Goal: Information Seeking & Learning: Learn about a topic

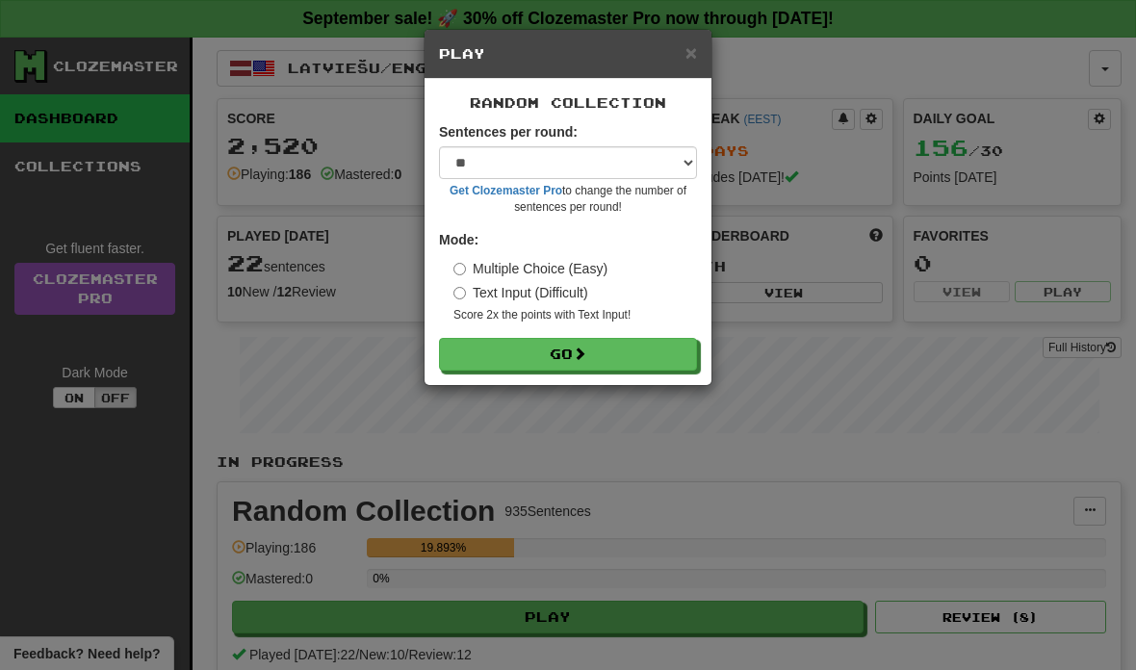
select select "**"
click at [586, 348] on span at bounding box center [579, 353] width 13 height 13
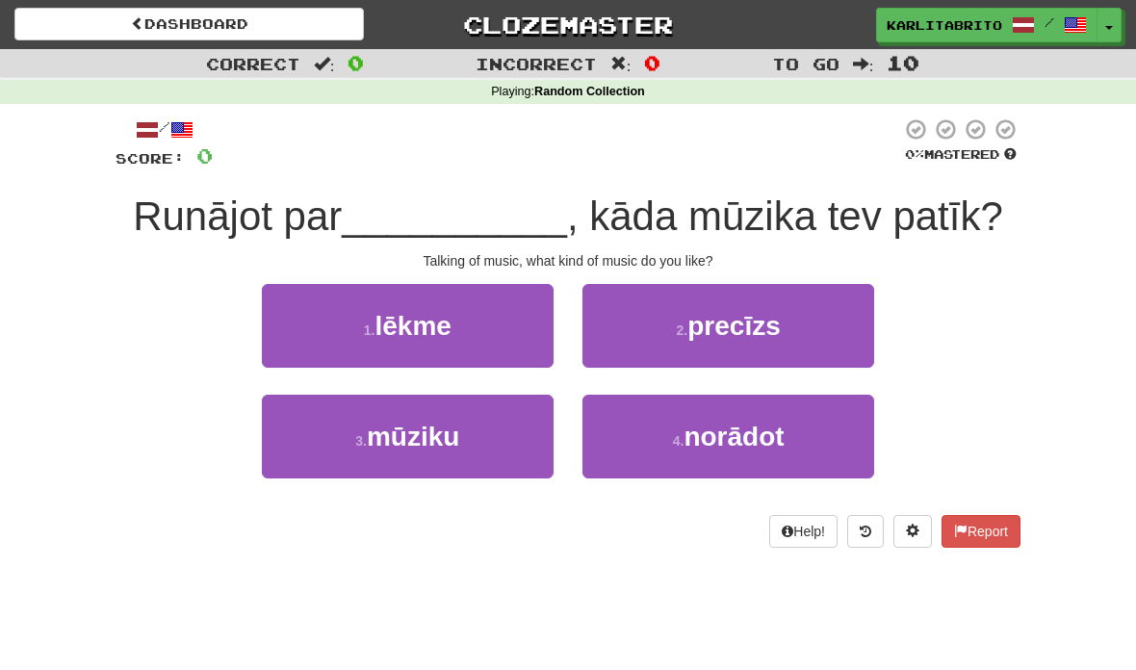
click at [450, 441] on span "mūziku" at bounding box center [413, 437] width 92 height 30
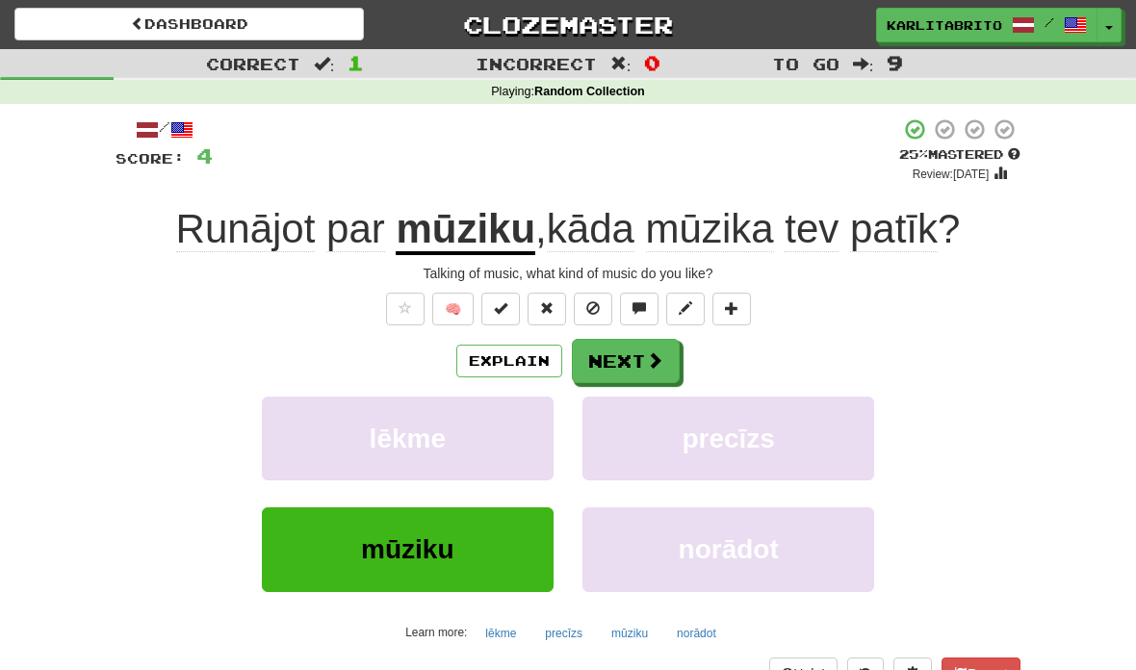
click at [503, 361] on button "Explain" at bounding box center [509, 361] width 106 height 33
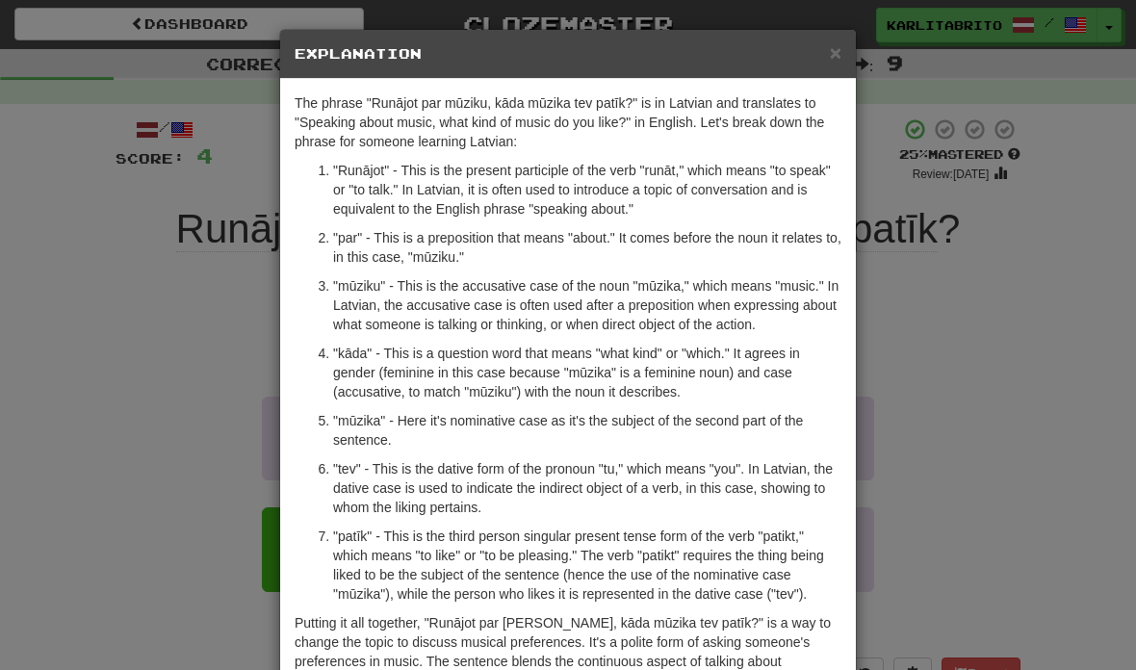
click at [930, 350] on div "× Explanation The phrase "Runājot par mūziku, kāda mūzika tev patīk?" is in Lat…" at bounding box center [568, 335] width 1136 height 670
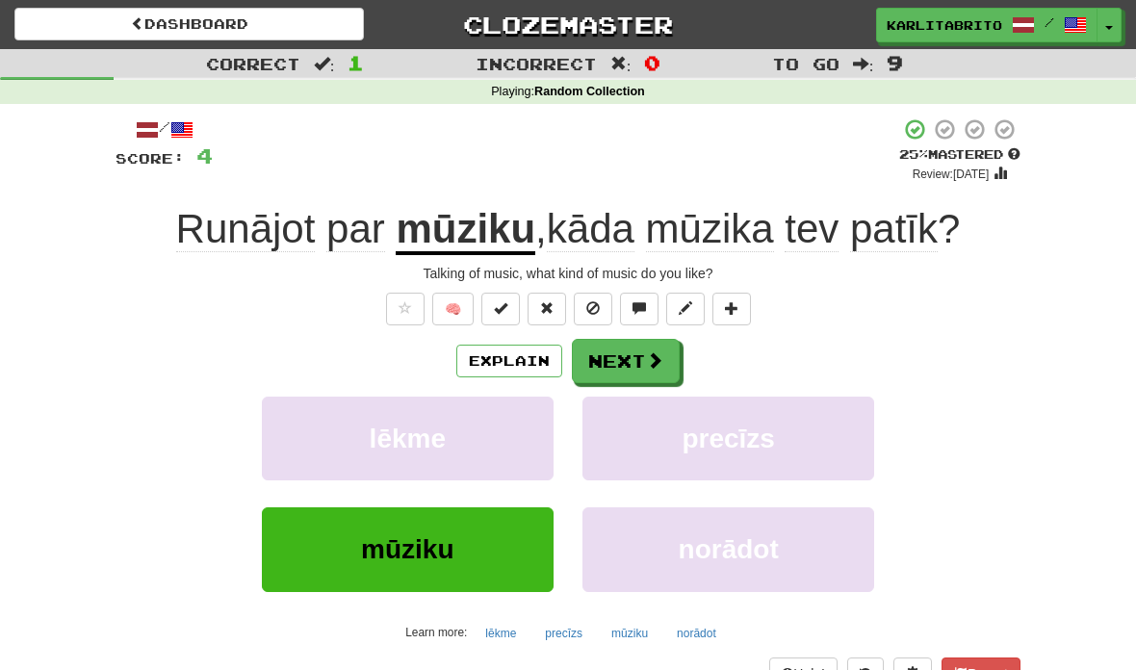
click at [652, 353] on span at bounding box center [654, 359] width 17 height 17
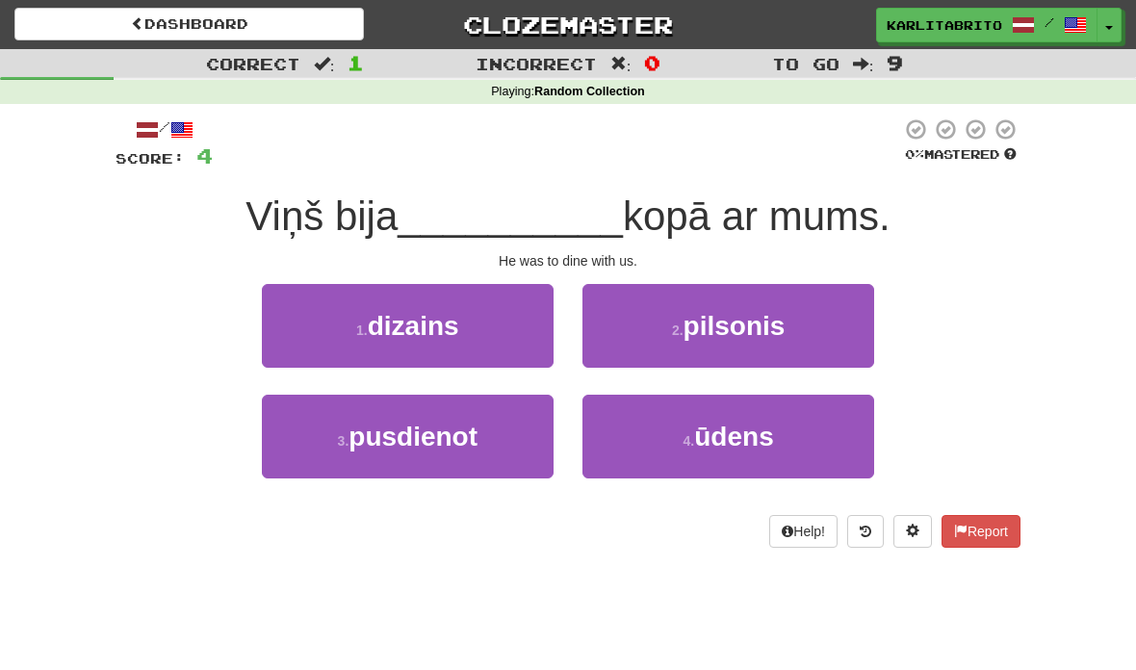
click at [486, 426] on button "3 . pusdienot" at bounding box center [408, 437] width 292 height 84
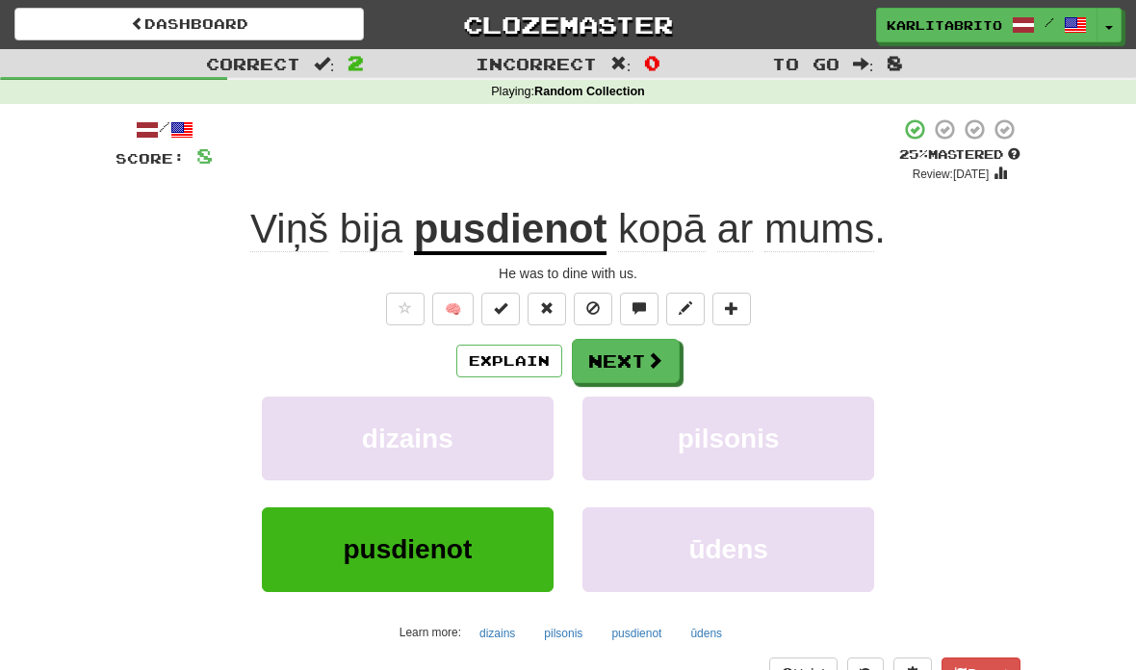
click at [631, 362] on button "Next" at bounding box center [626, 361] width 108 height 44
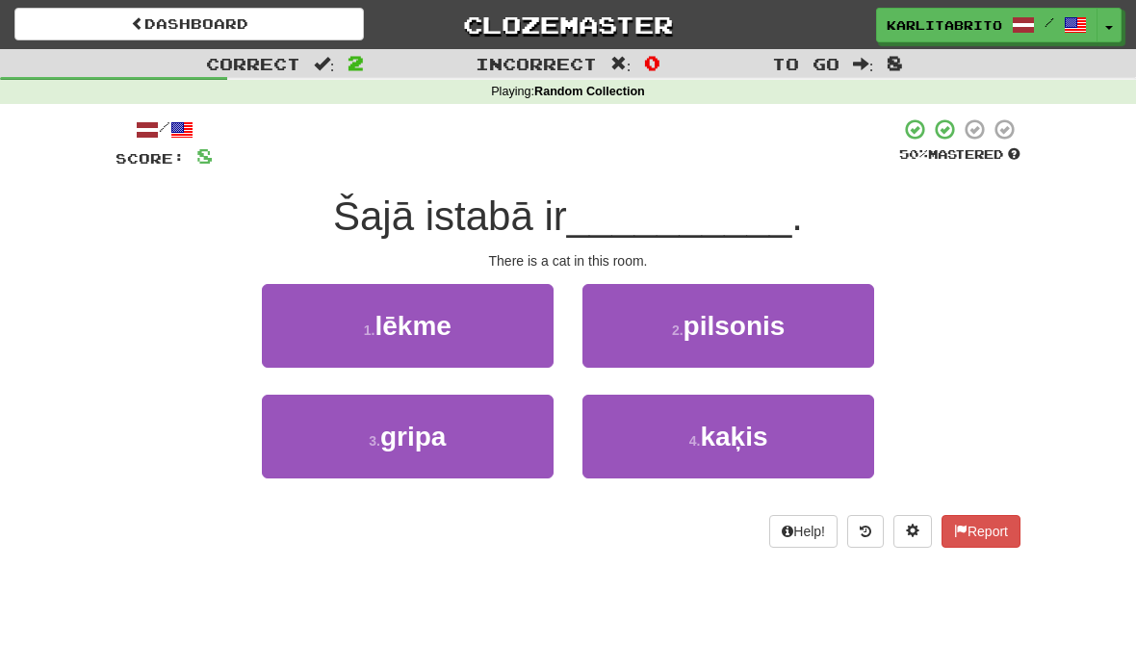
click at [742, 437] on span "kaķis" at bounding box center [733, 437] width 67 height 30
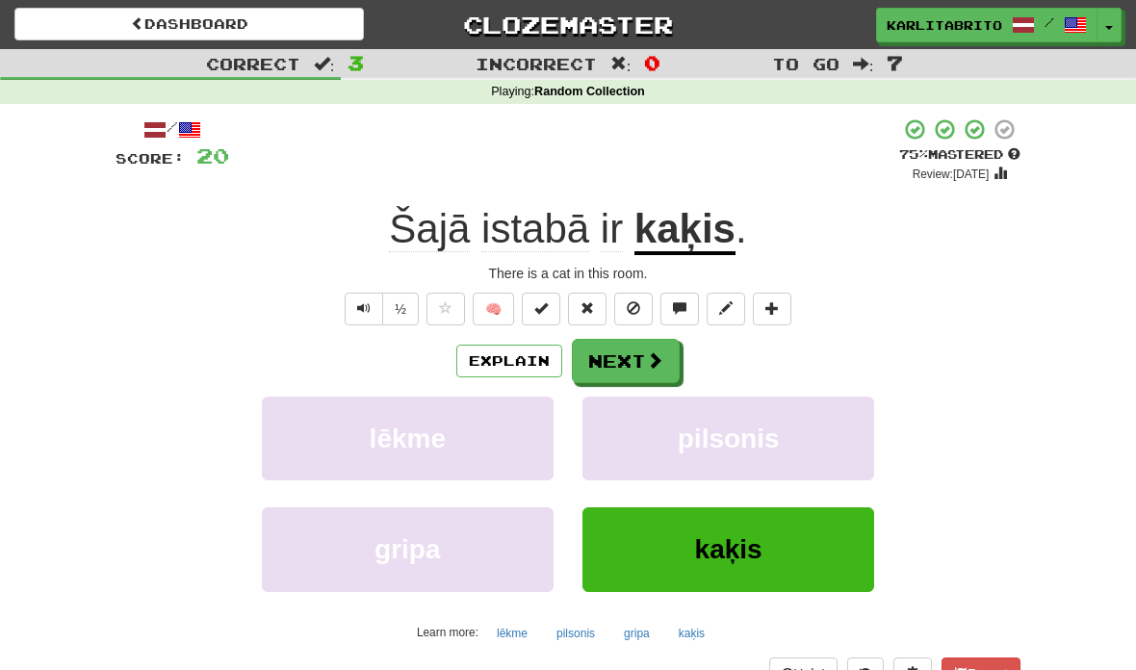
click at [501, 355] on button "Explain" at bounding box center [509, 361] width 106 height 33
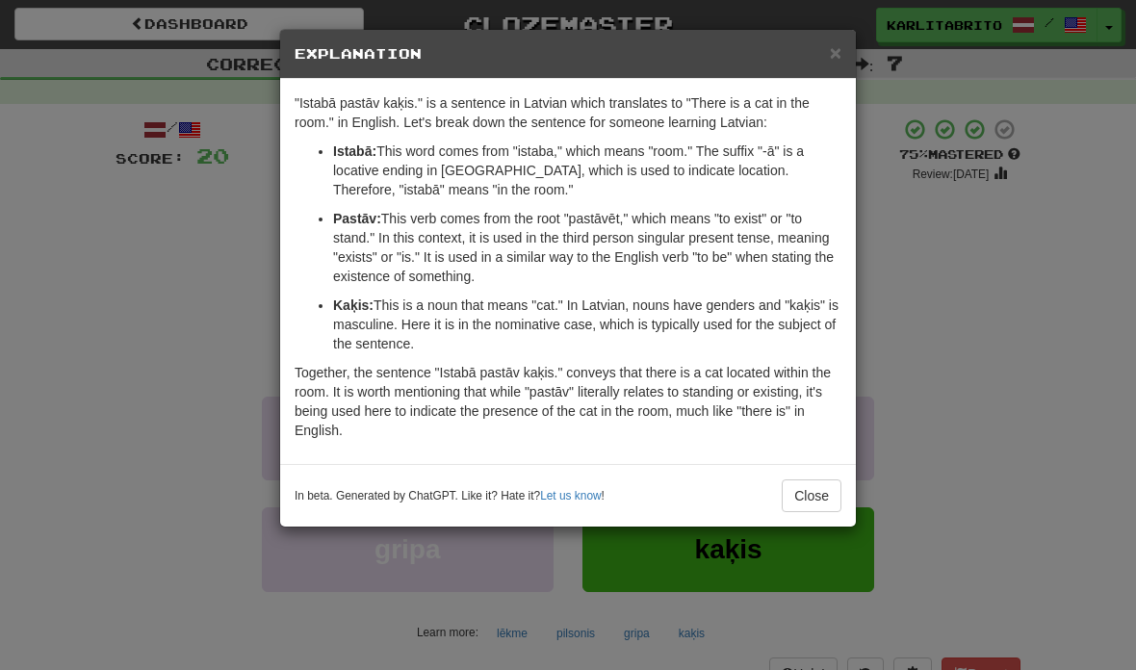
click at [819, 482] on button "Close" at bounding box center [812, 496] width 60 height 33
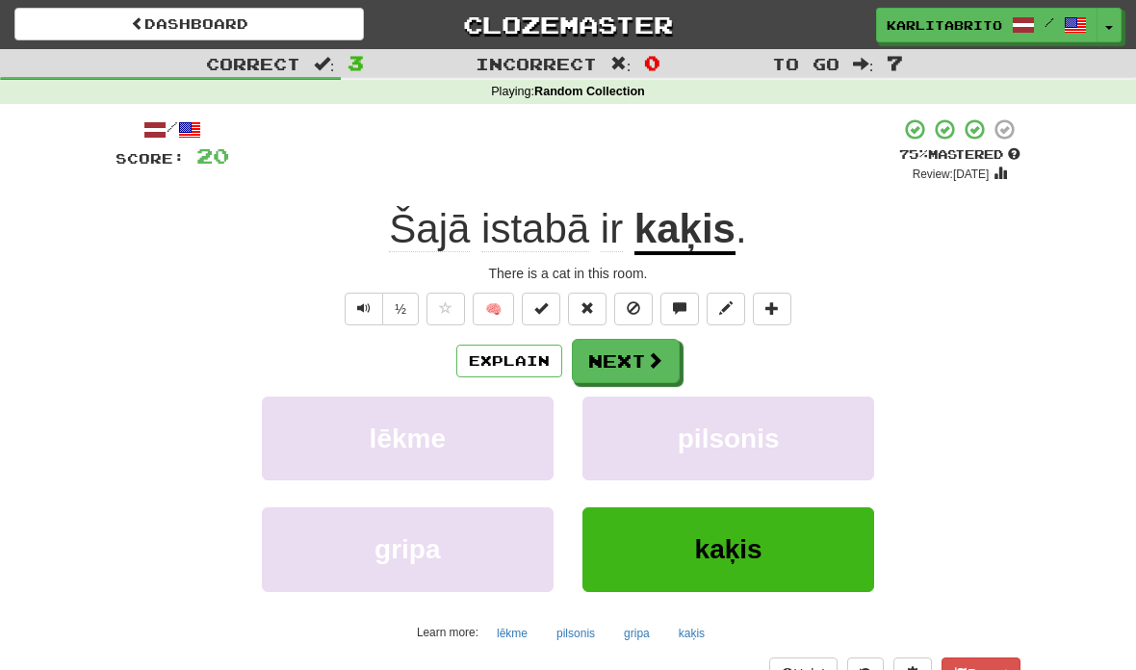
click at [631, 351] on button "Next" at bounding box center [626, 361] width 108 height 44
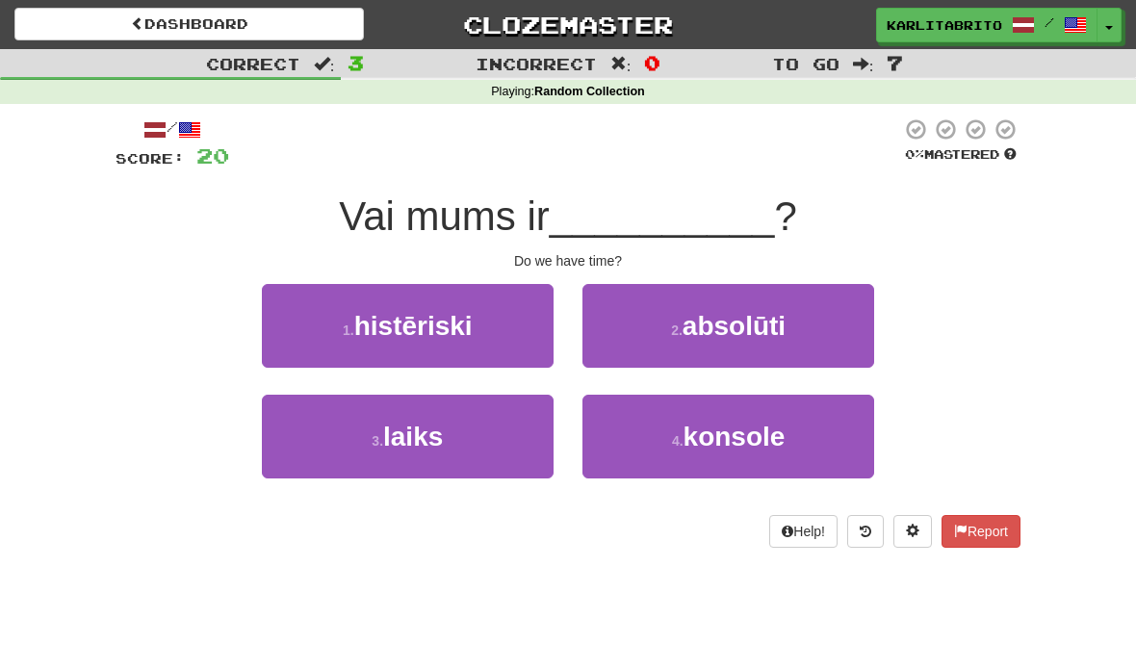
click at [456, 424] on button "3 . laiks" at bounding box center [408, 437] width 292 height 84
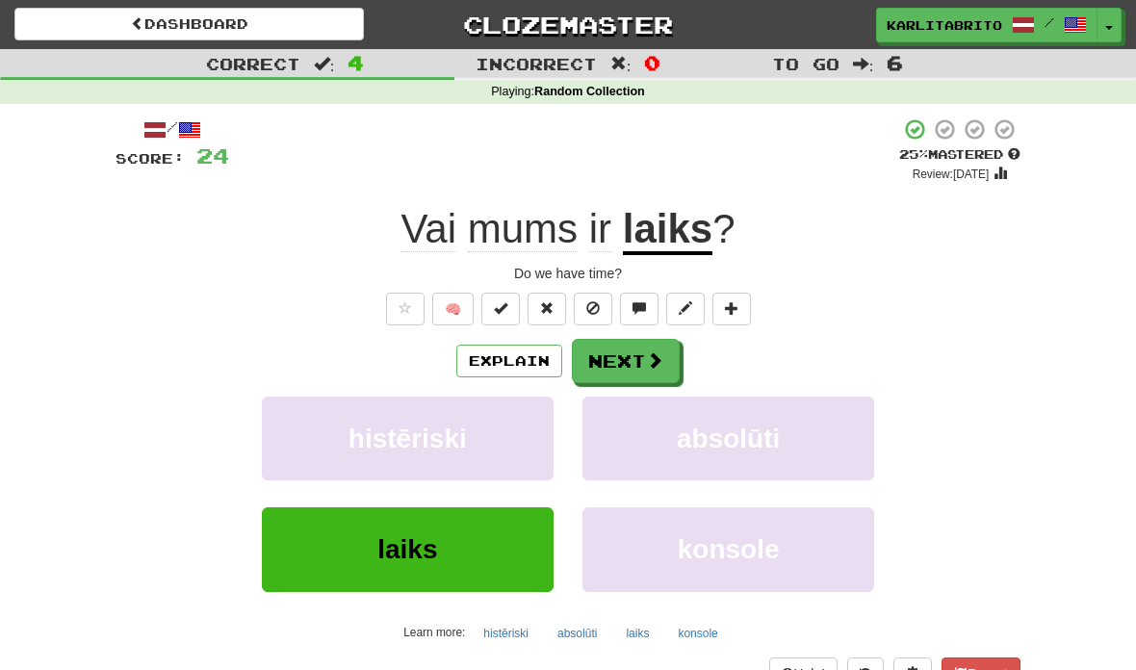
click at [622, 361] on button "Next" at bounding box center [626, 361] width 108 height 44
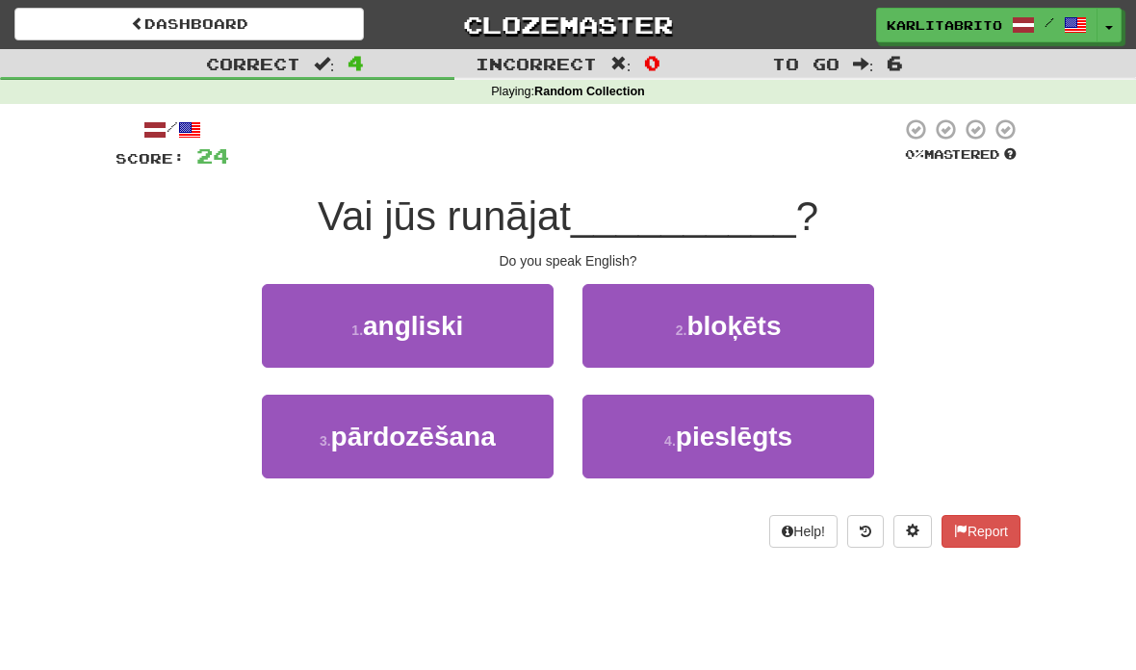
click at [430, 325] on span "angliski" at bounding box center [413, 326] width 100 height 30
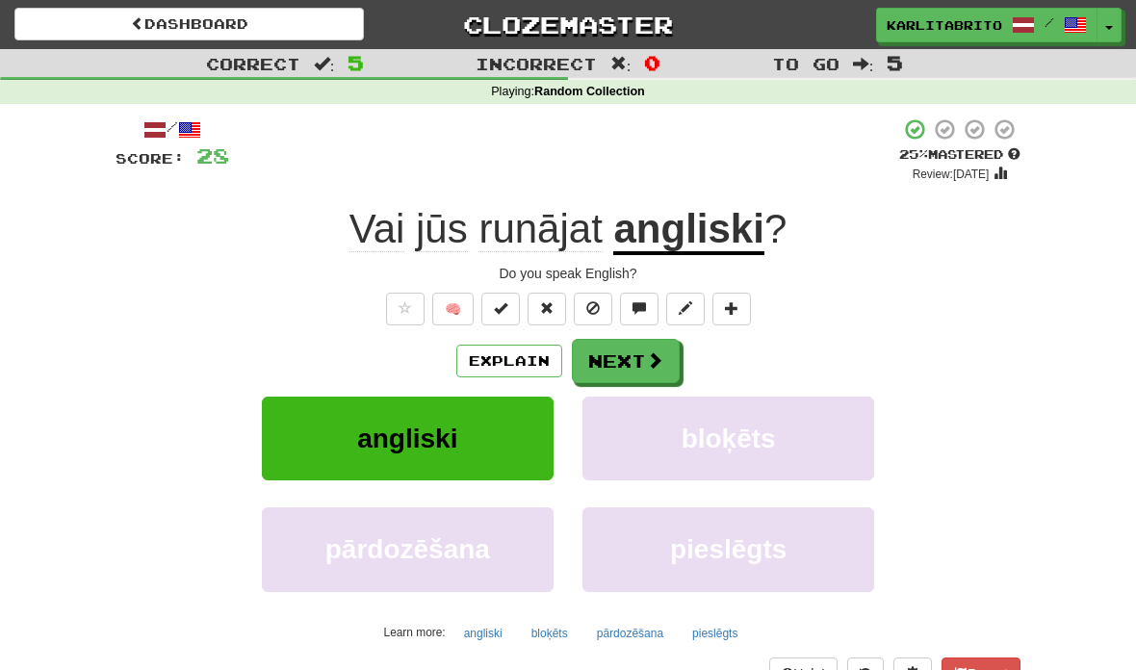
click at [627, 359] on button "Next" at bounding box center [626, 361] width 108 height 44
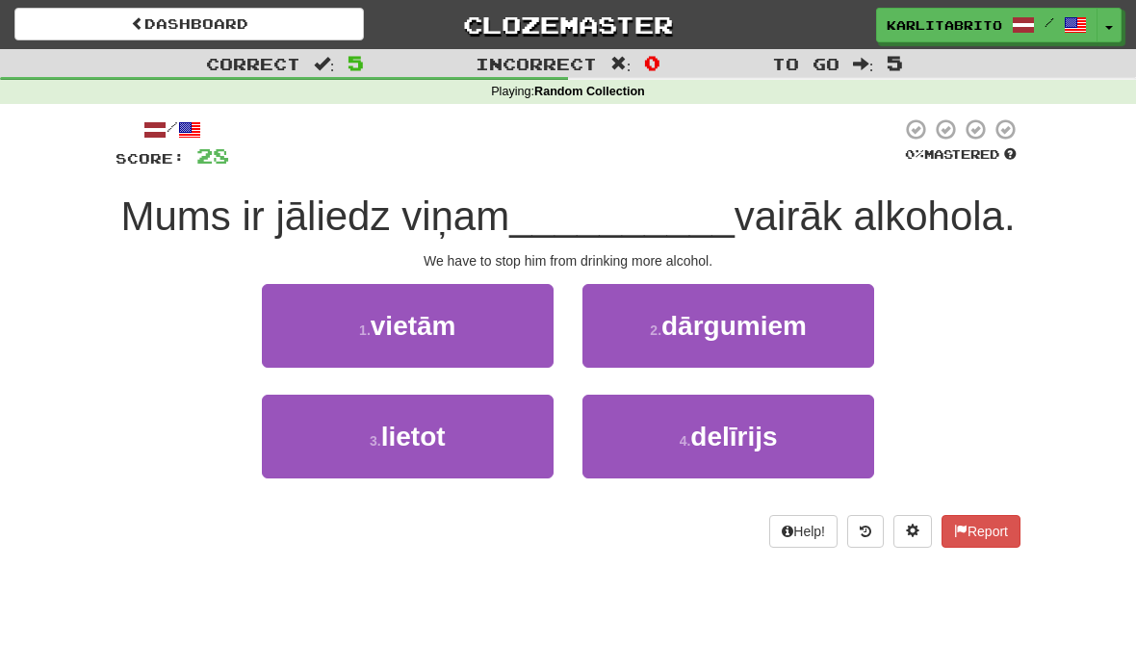
click at [460, 429] on button "3 . lietot" at bounding box center [408, 437] width 292 height 84
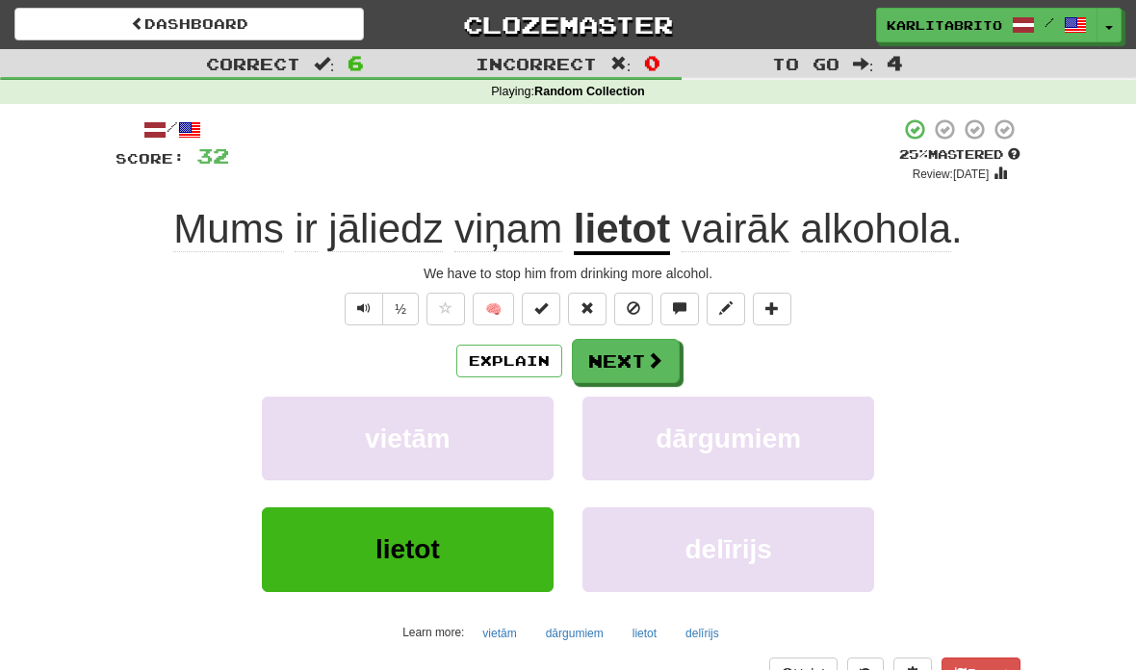
click at [511, 356] on button "Explain" at bounding box center [509, 361] width 106 height 33
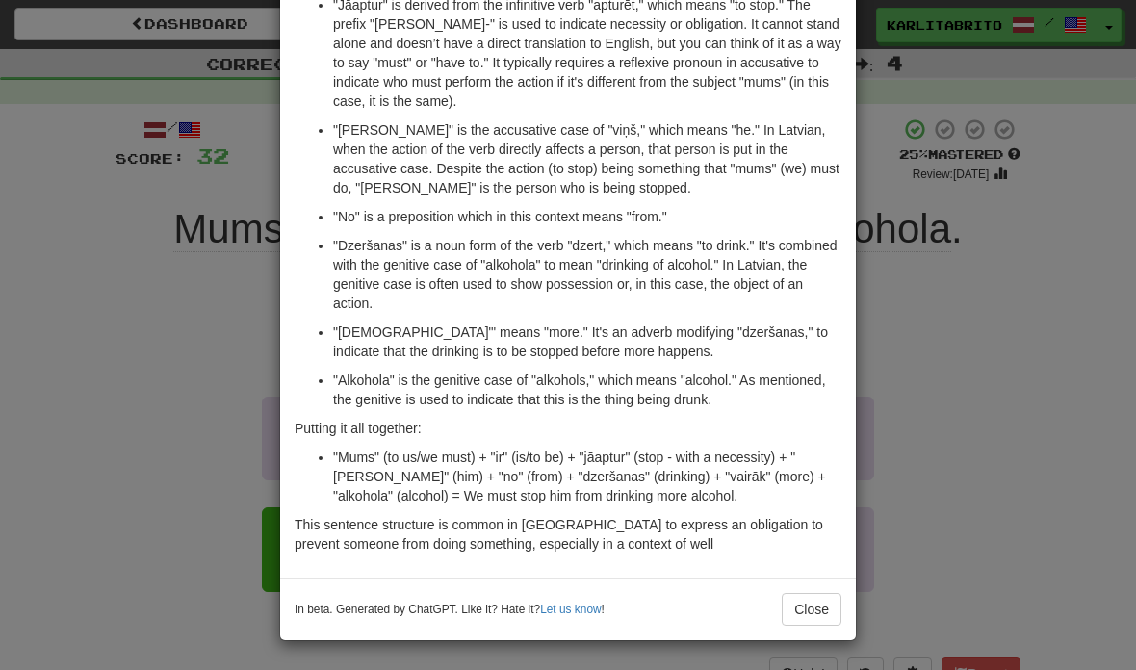
scroll to position [291, 0]
click at [824, 610] on button "Close" at bounding box center [812, 609] width 60 height 33
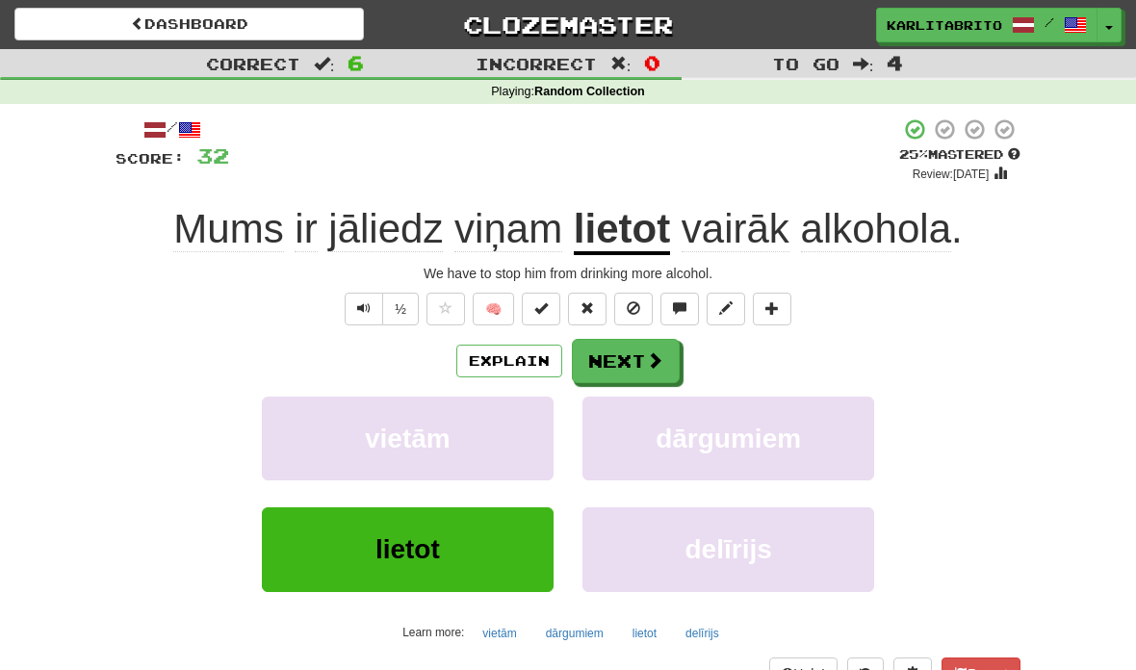
click at [368, 307] on span "Text-to-speech controls" at bounding box center [363, 307] width 13 height 13
click at [366, 310] on span "Text-to-speech controls" at bounding box center [363, 307] width 13 height 13
click at [358, 303] on span "Text-to-speech controls" at bounding box center [363, 307] width 13 height 13
click at [349, 307] on button "Text-to-speech controls" at bounding box center [364, 309] width 39 height 33
click at [612, 355] on button "Next" at bounding box center [626, 361] width 108 height 44
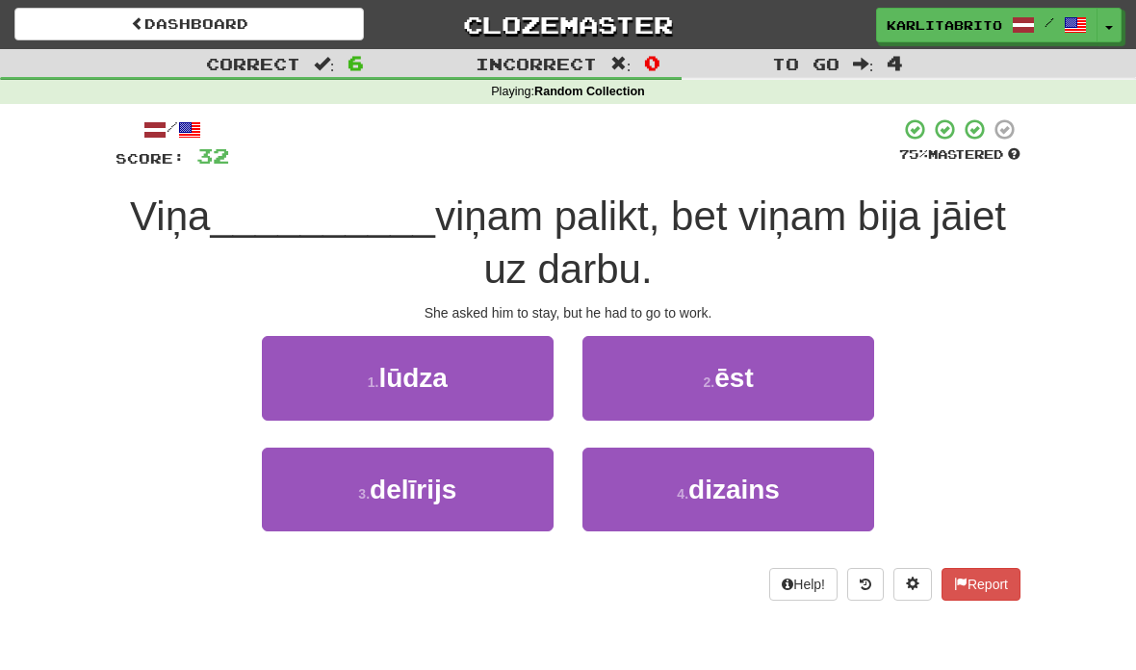
click at [451, 377] on button "1 . lūdza" at bounding box center [408, 378] width 292 height 84
